Goal: Task Accomplishment & Management: Use online tool/utility

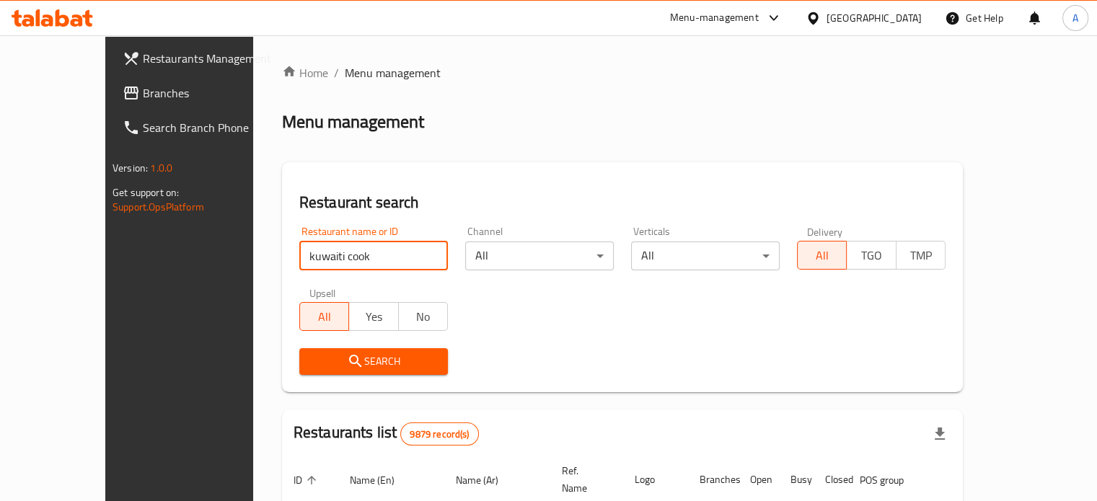
type input "kuwaiti cook"
click button "Search" at bounding box center [373, 361] width 149 height 27
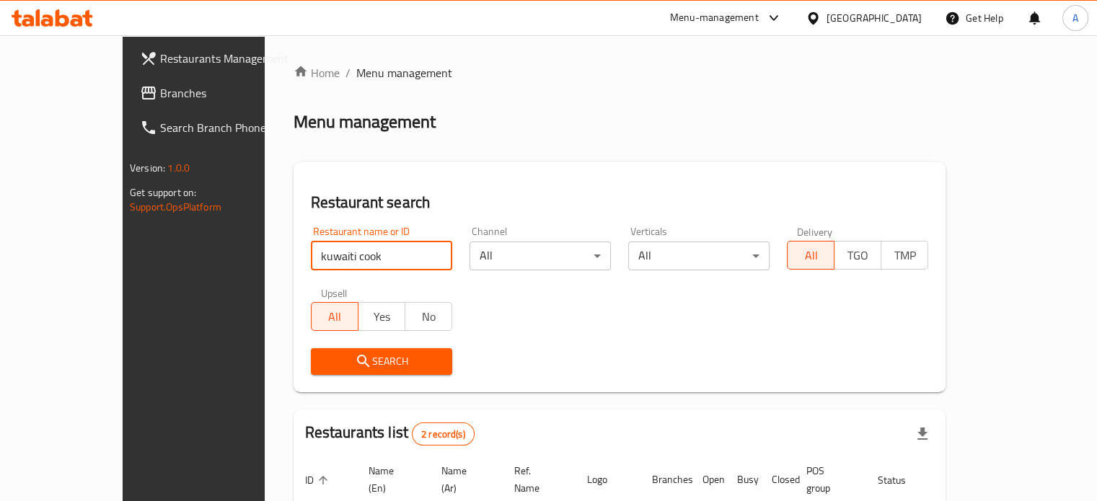
scroll to position [164, 0]
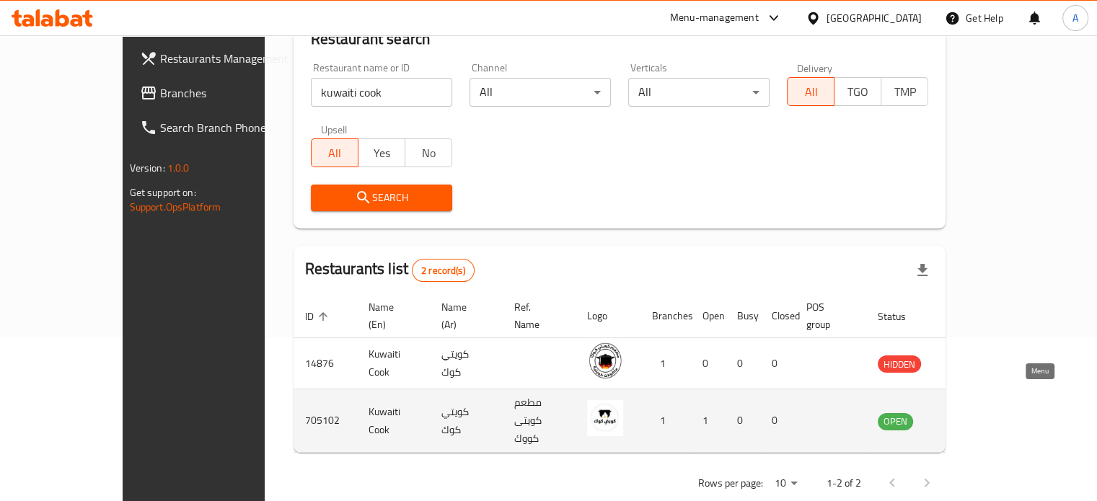
click at [970, 415] on icon "enhanced table" at bounding box center [962, 421] width 16 height 12
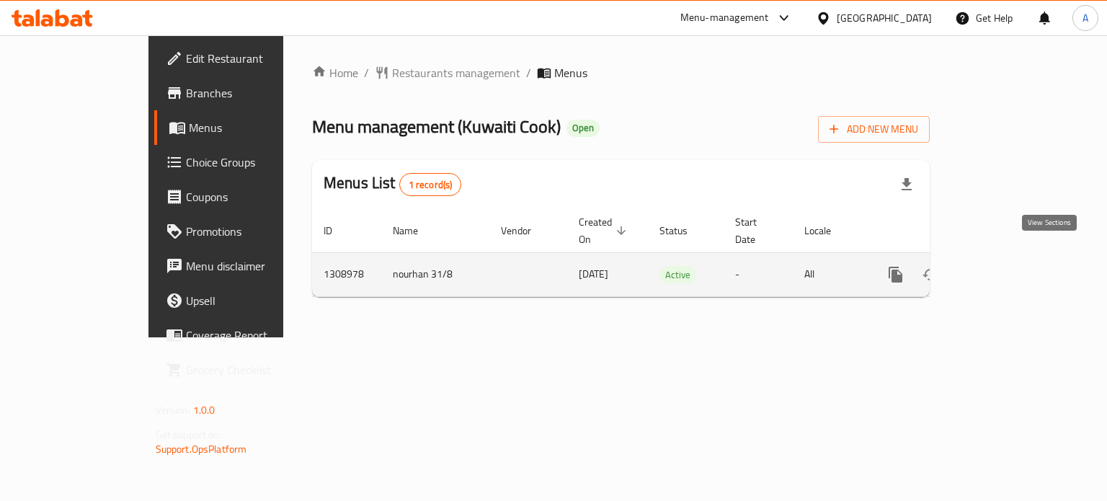
click at [1009, 266] on icon "enhanced table" at bounding box center [999, 274] width 17 height 17
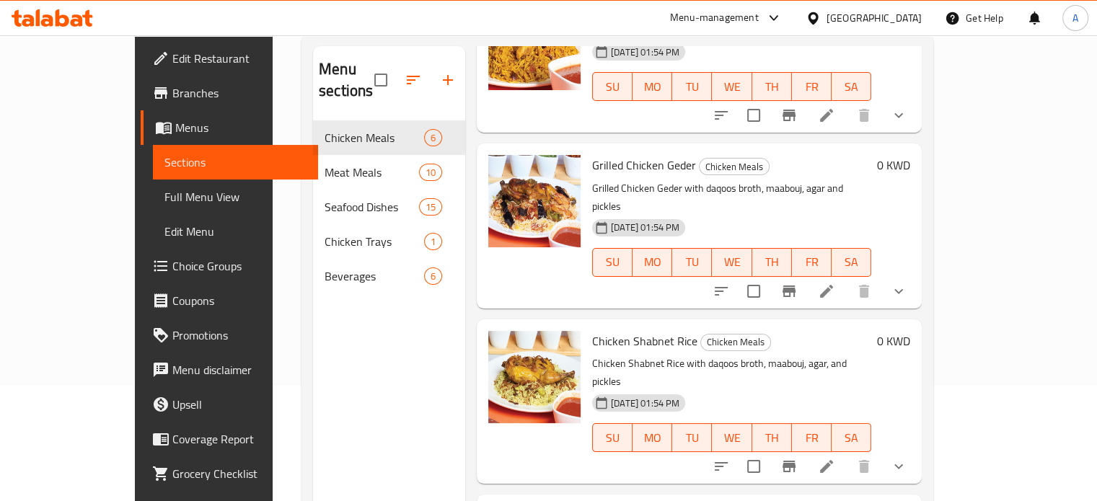
scroll to position [202, 0]
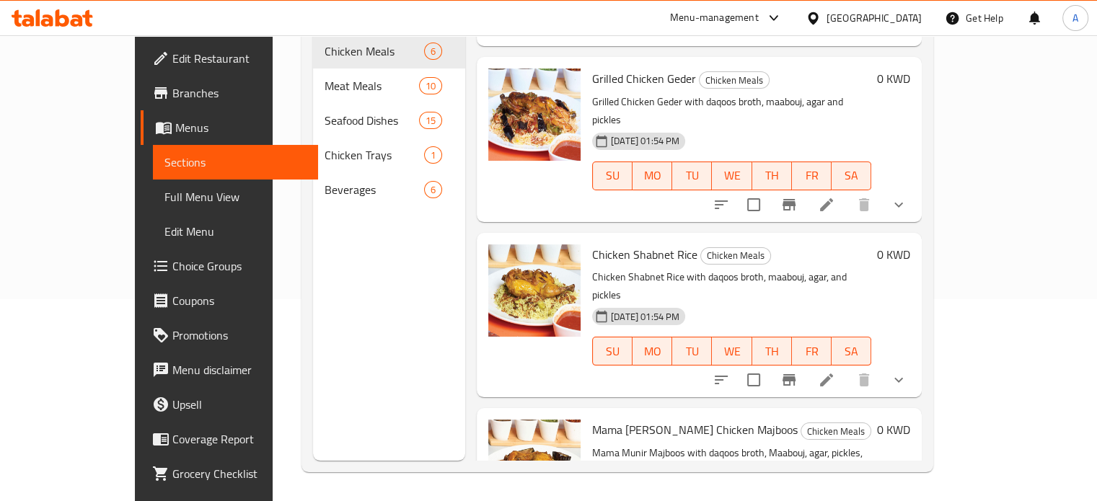
click at [730, 371] on icon "sort-choices" at bounding box center [720, 379] width 17 height 17
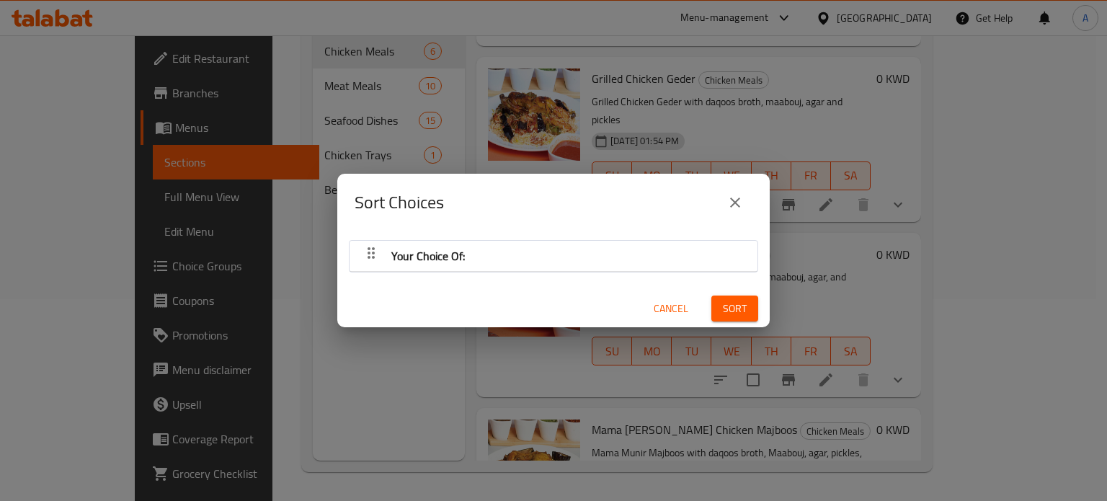
click at [735, 203] on icon "close" at bounding box center [735, 203] width 10 height 10
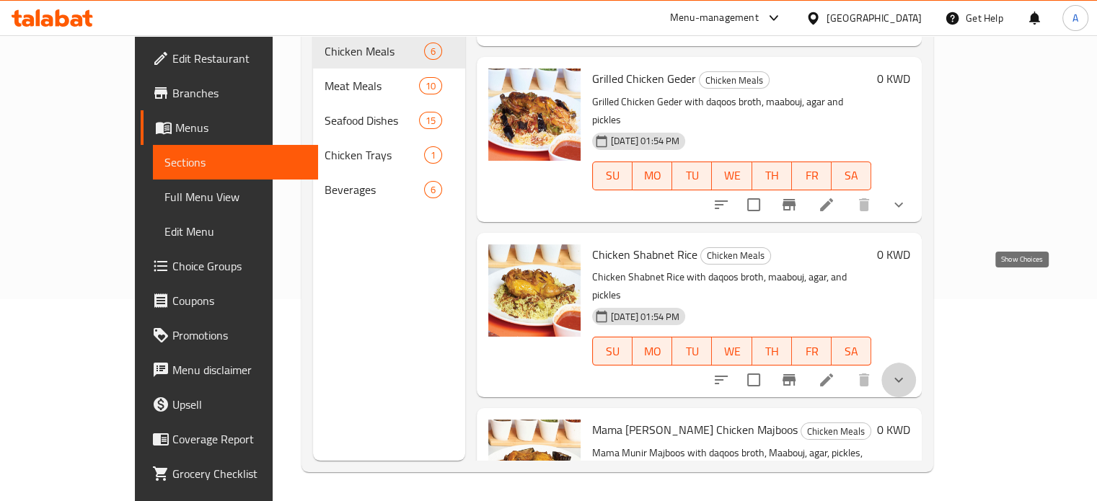
click at [907, 371] on icon "show more" at bounding box center [898, 379] width 17 height 17
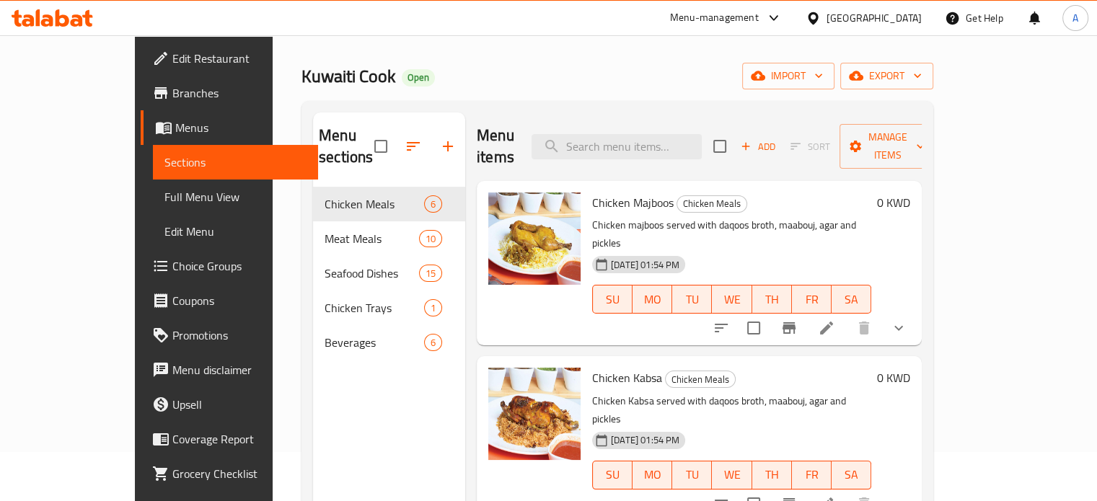
scroll to position [0, 0]
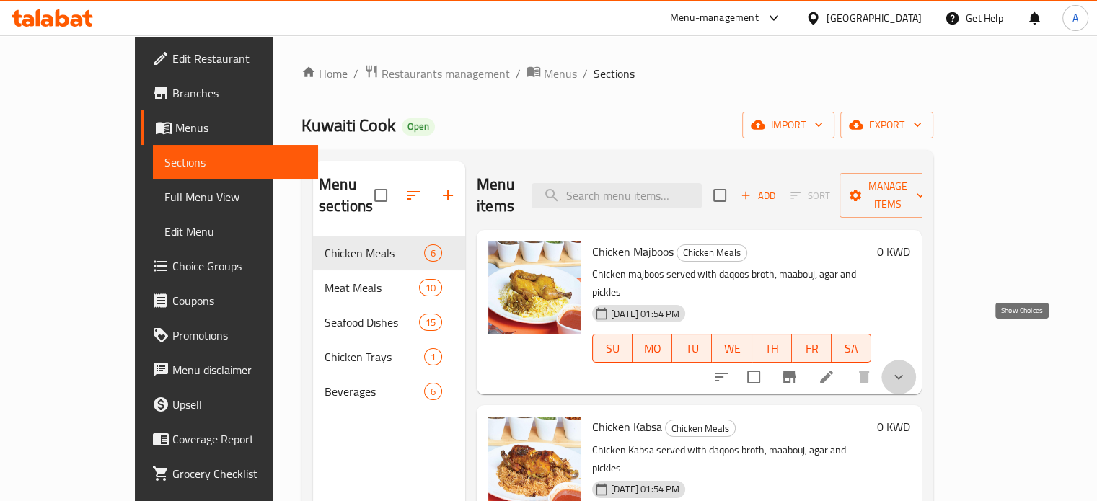
click at [907, 368] on icon "show more" at bounding box center [898, 376] width 17 height 17
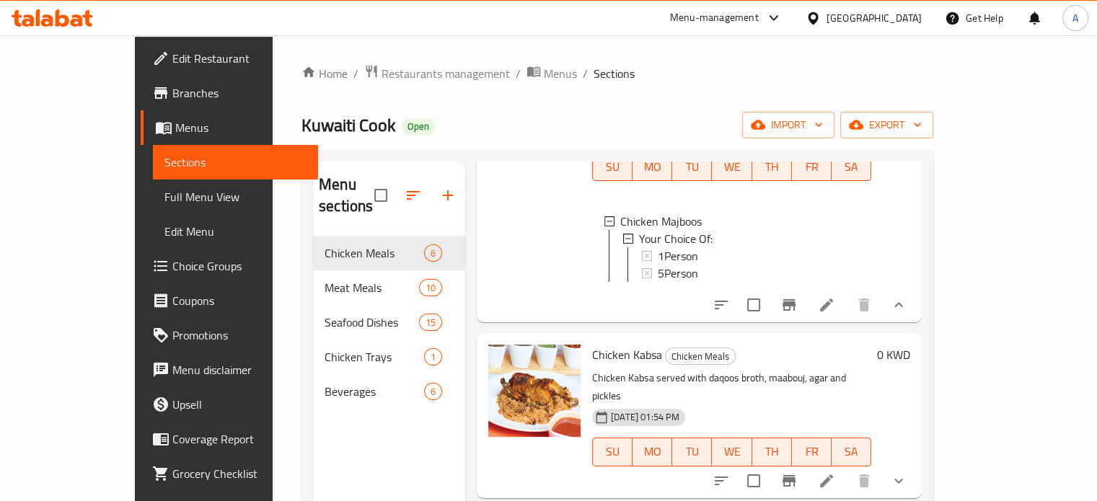
scroll to position [360, 0]
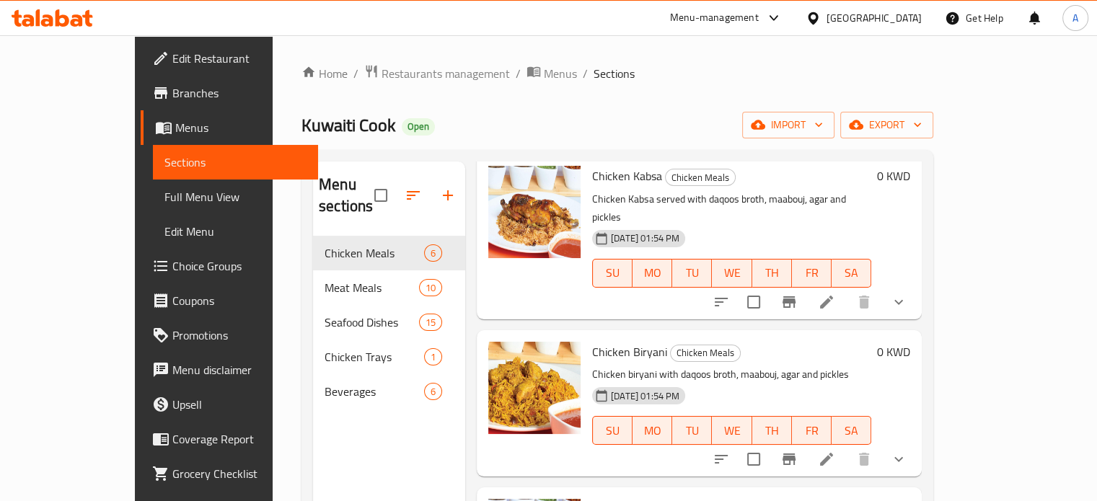
click at [907, 293] on icon "show more" at bounding box center [898, 301] width 17 height 17
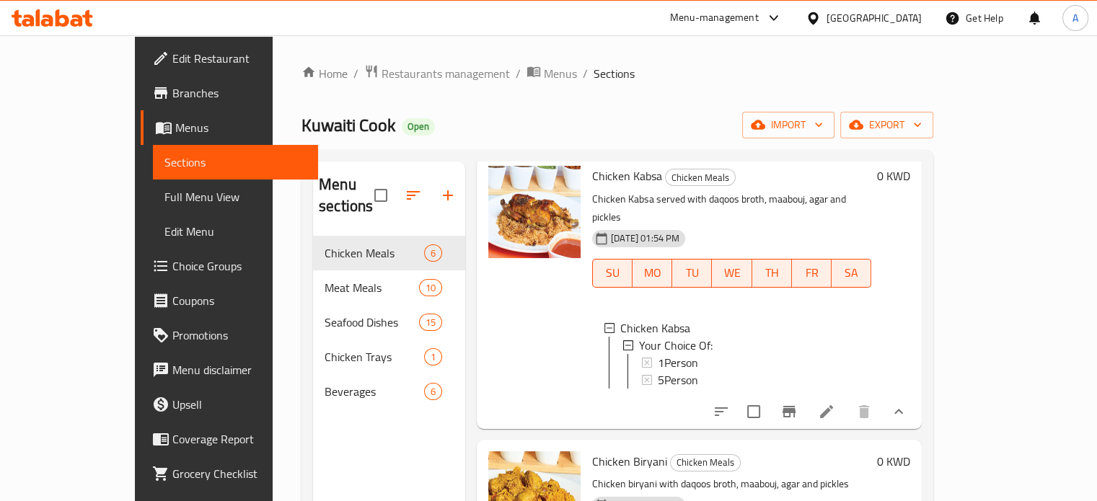
click at [74, 17] on icon at bounding box center [77, 20] width 12 height 12
